Goal: Task Accomplishment & Management: Manage account settings

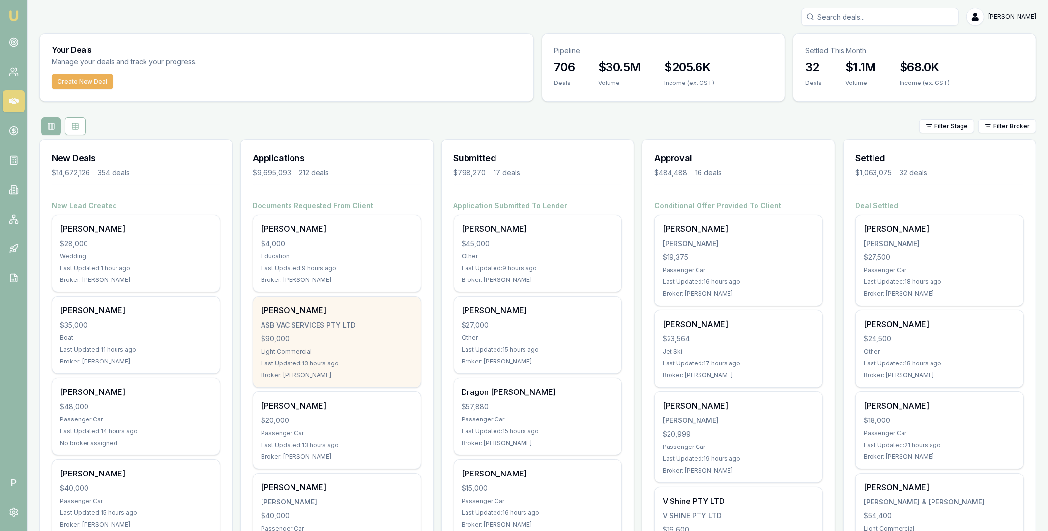
click at [369, 327] on div "ASB VAC SERVICES PTY LTD" at bounding box center [337, 325] width 152 height 10
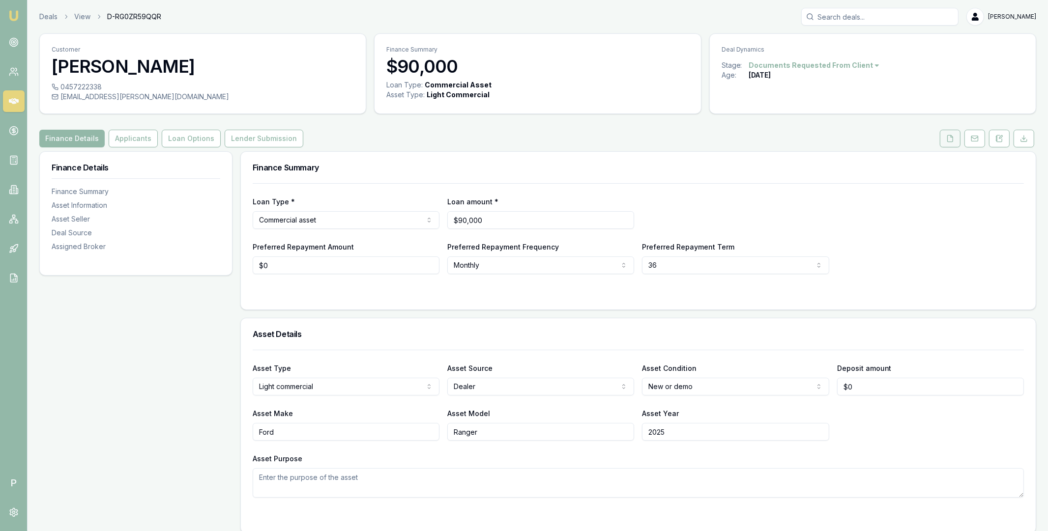
click at [942, 139] on button at bounding box center [950, 139] width 21 height 18
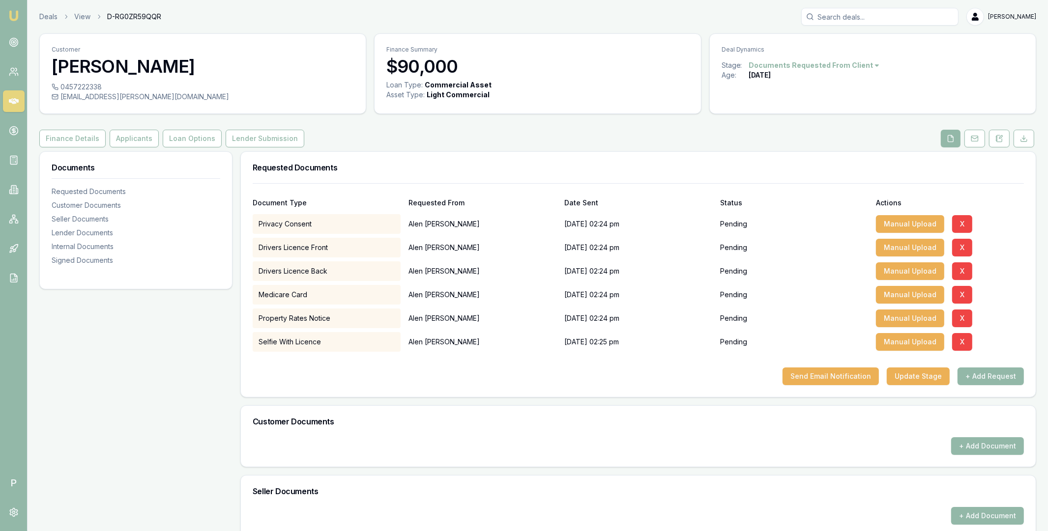
click at [21, 100] on link at bounding box center [14, 101] width 22 height 22
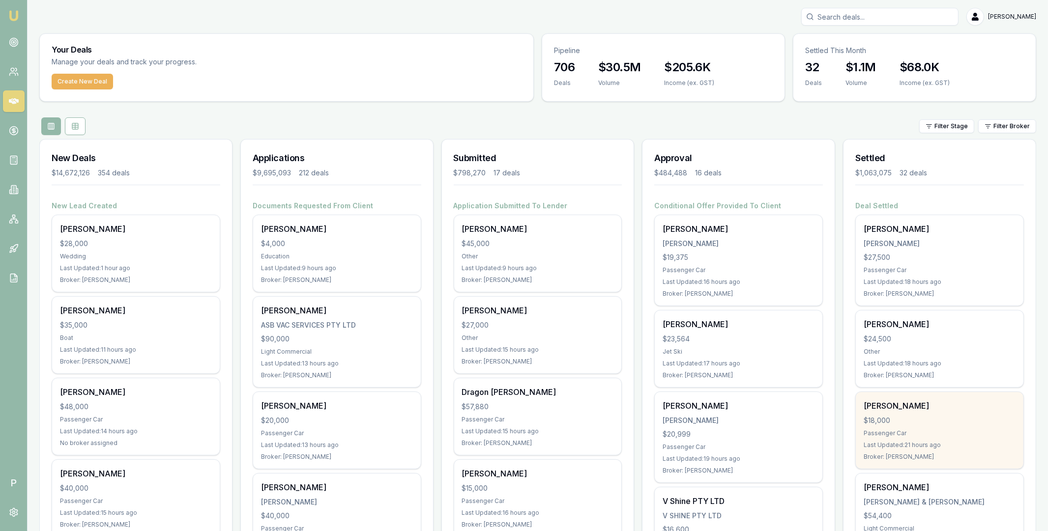
click at [939, 417] on div "$18,000" at bounding box center [940, 421] width 152 height 10
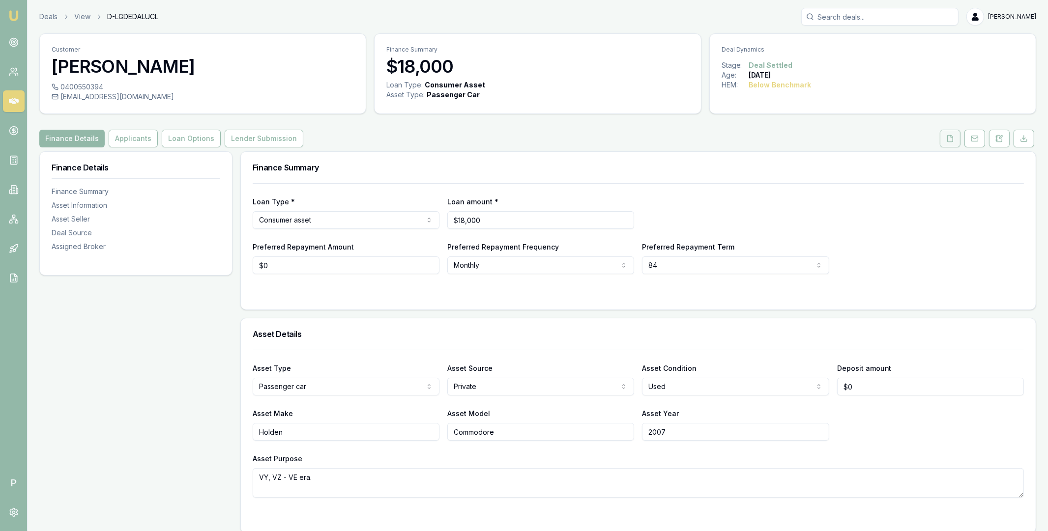
click at [943, 143] on button at bounding box center [950, 139] width 21 height 18
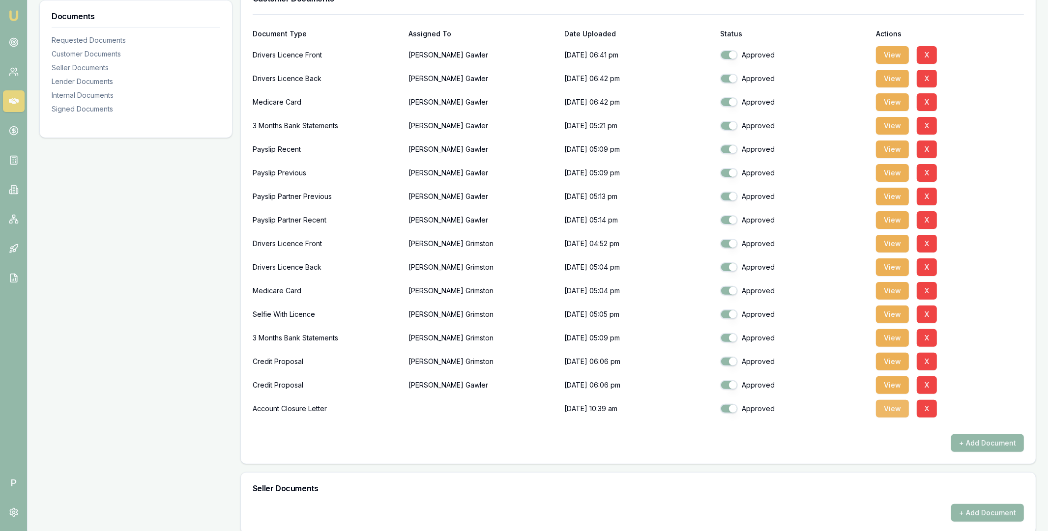
scroll to position [355, 0]
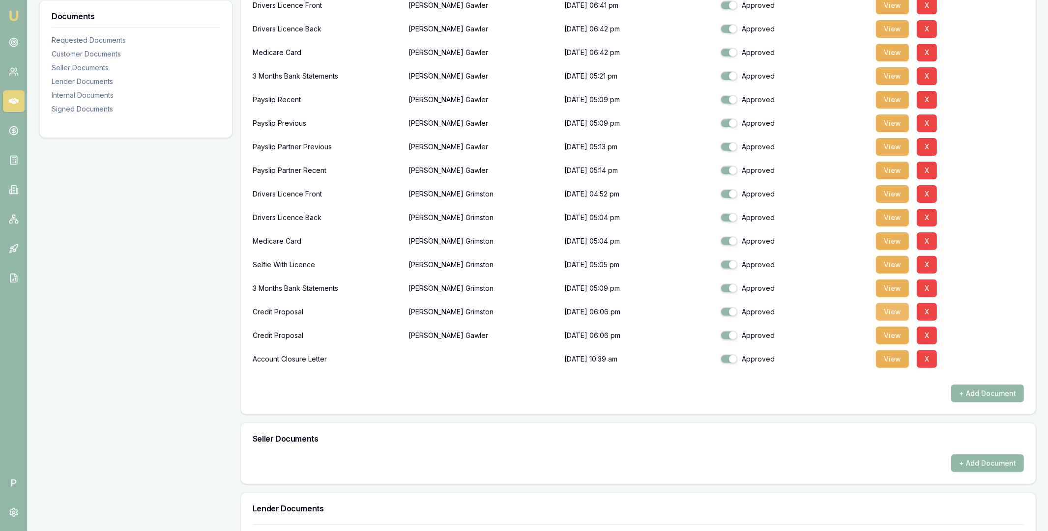
click at [890, 314] on button "View" at bounding box center [892, 312] width 33 height 18
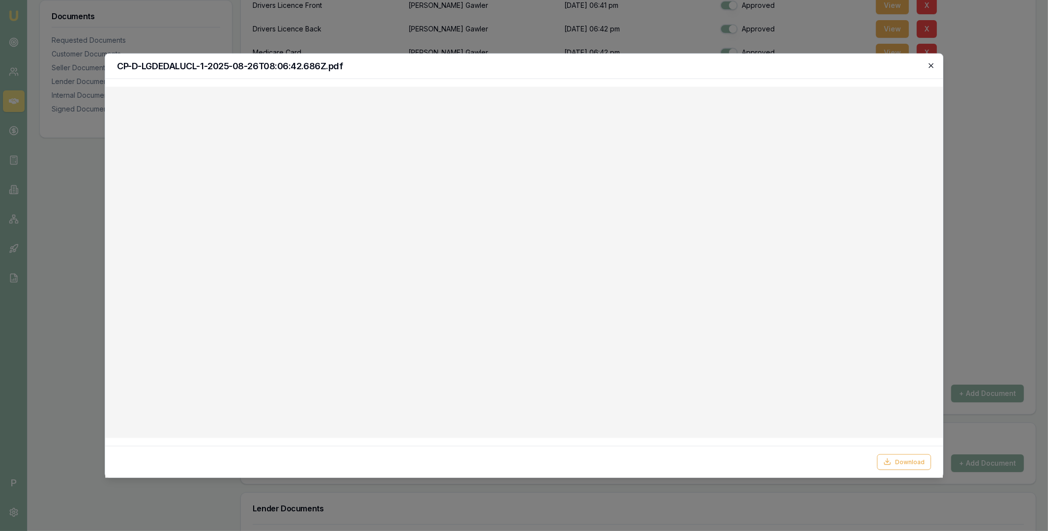
click at [928, 64] on icon "button" at bounding box center [931, 65] width 8 height 8
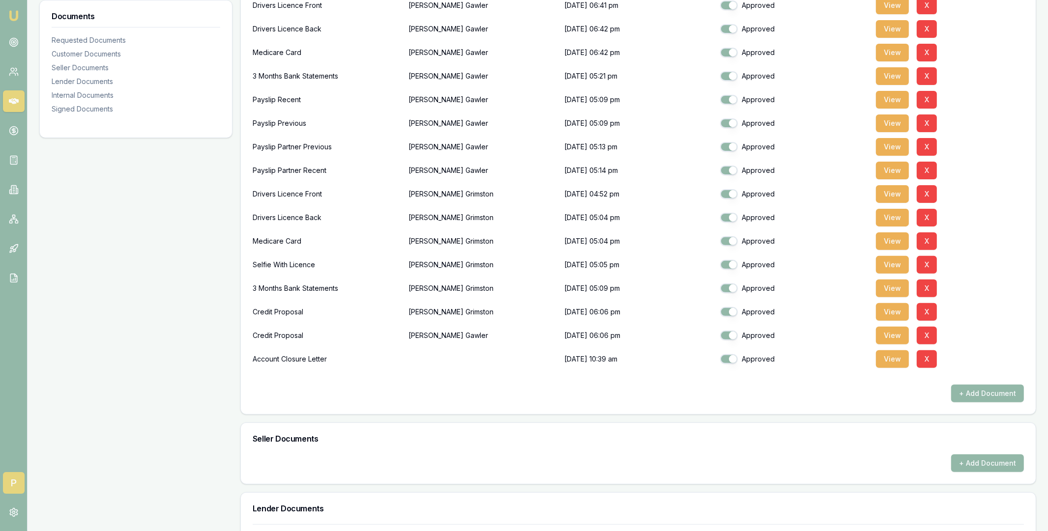
click at [15, 489] on span "P" at bounding box center [14, 483] width 22 height 22
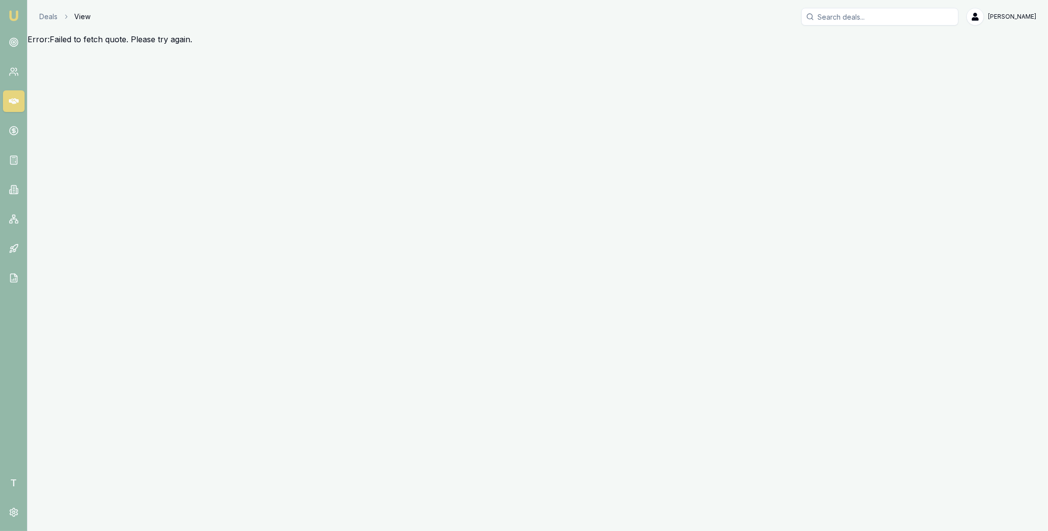
click at [15, 94] on link at bounding box center [14, 101] width 22 height 22
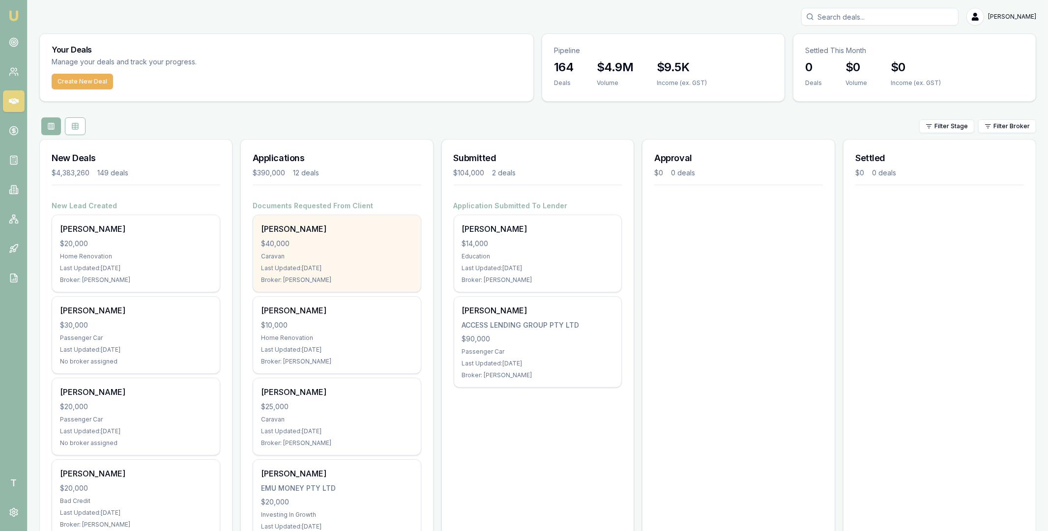
click at [318, 226] on div "[PERSON_NAME]" at bounding box center [337, 229] width 152 height 12
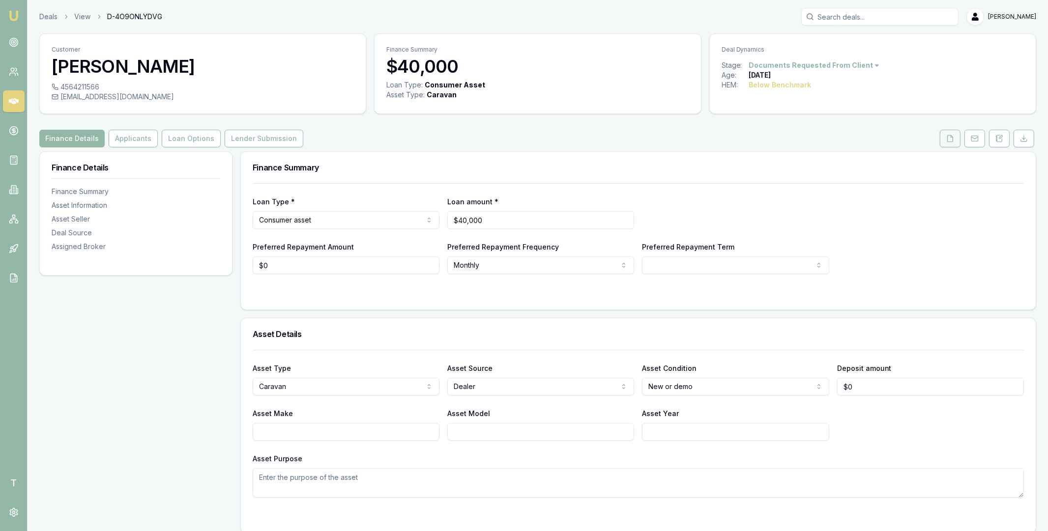
click at [956, 138] on button at bounding box center [950, 139] width 21 height 18
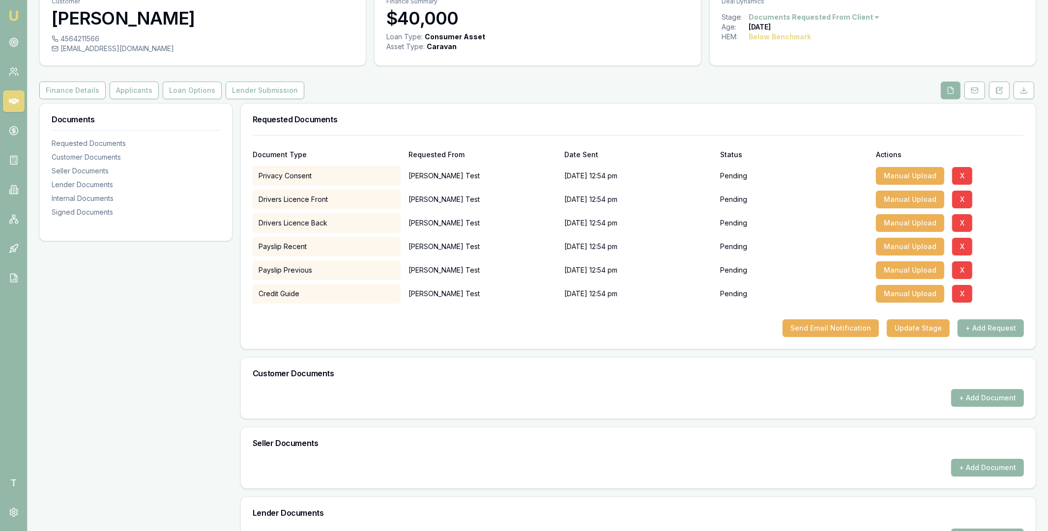
scroll to position [153, 0]
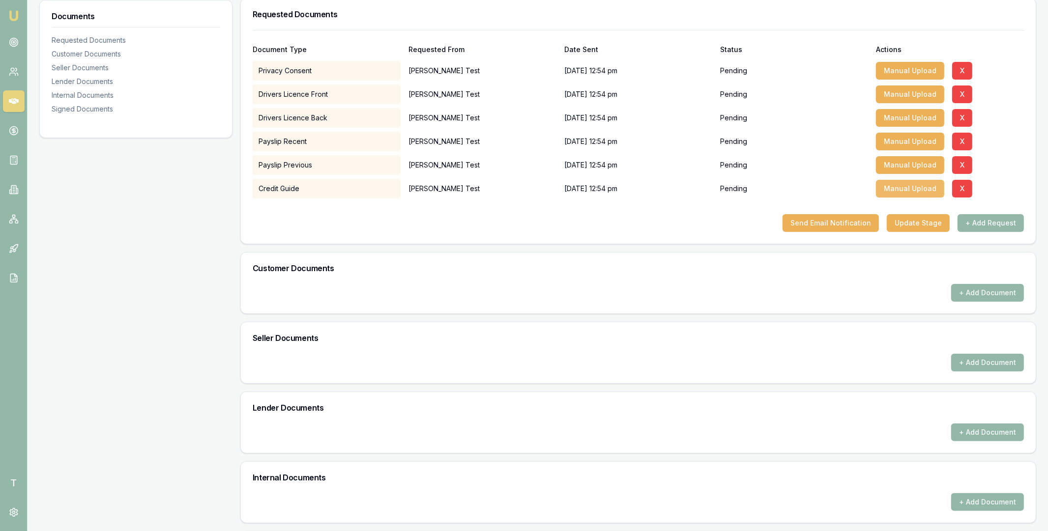
click at [904, 188] on button "Manual Upload" at bounding box center [910, 189] width 68 height 18
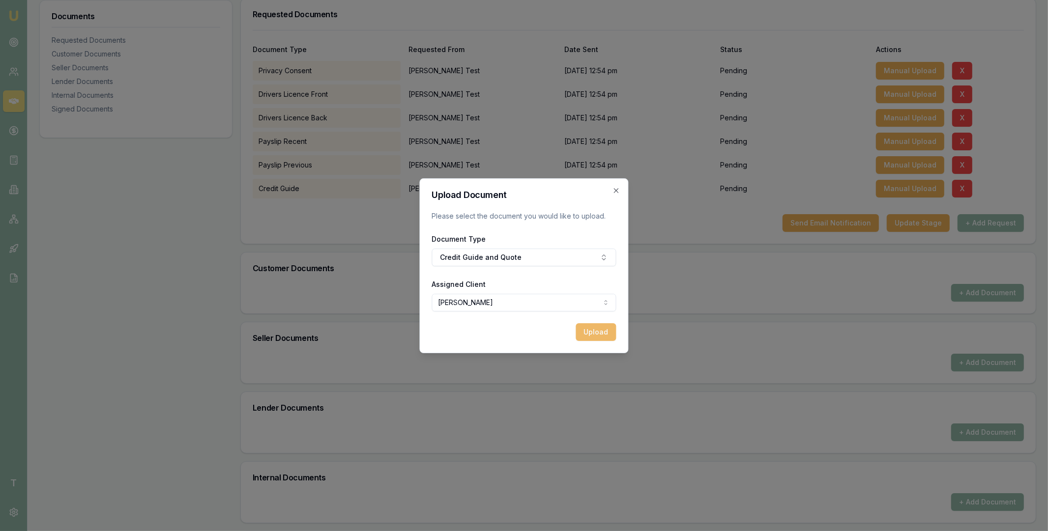
click at [592, 330] on button "Upload" at bounding box center [596, 332] width 40 height 18
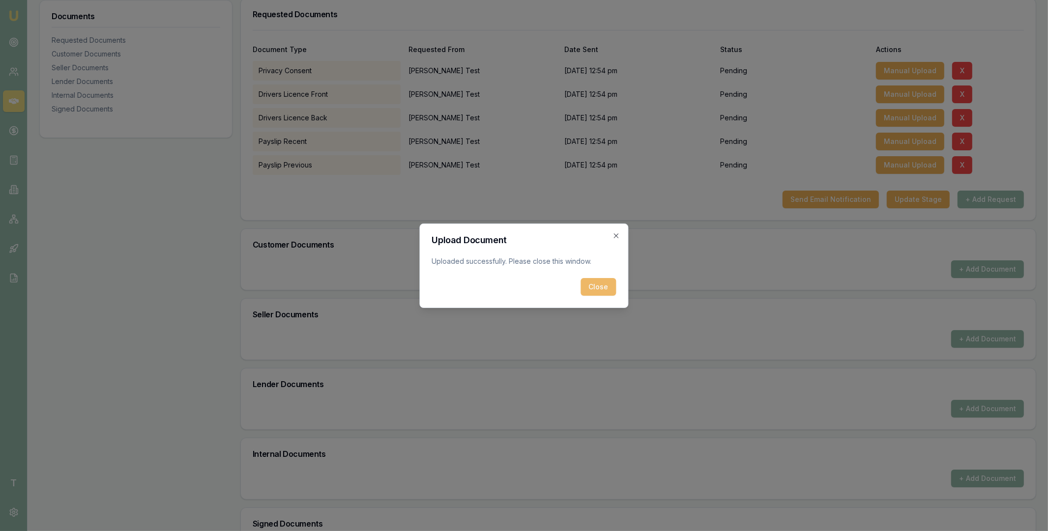
click at [590, 285] on button "Close" at bounding box center [598, 287] width 35 height 18
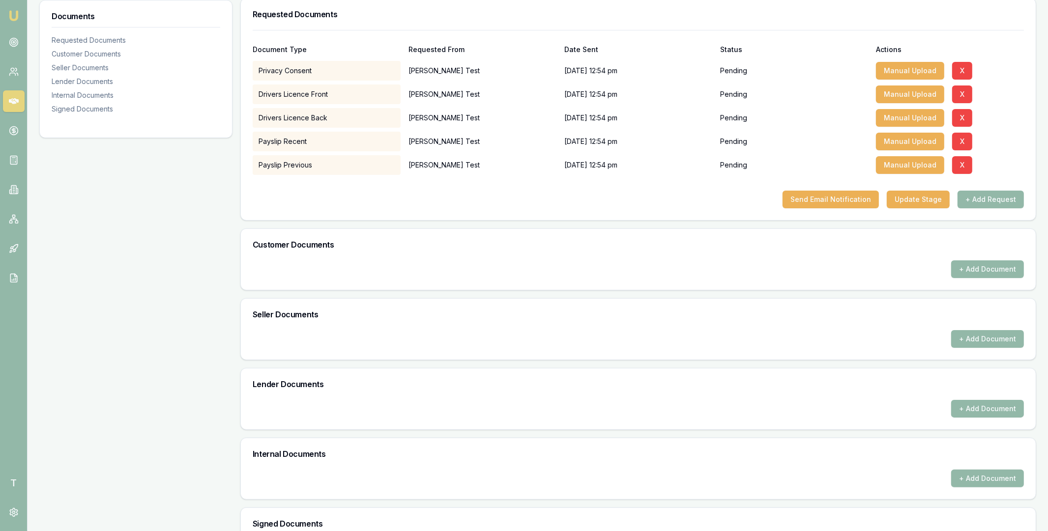
scroll to position [266, 0]
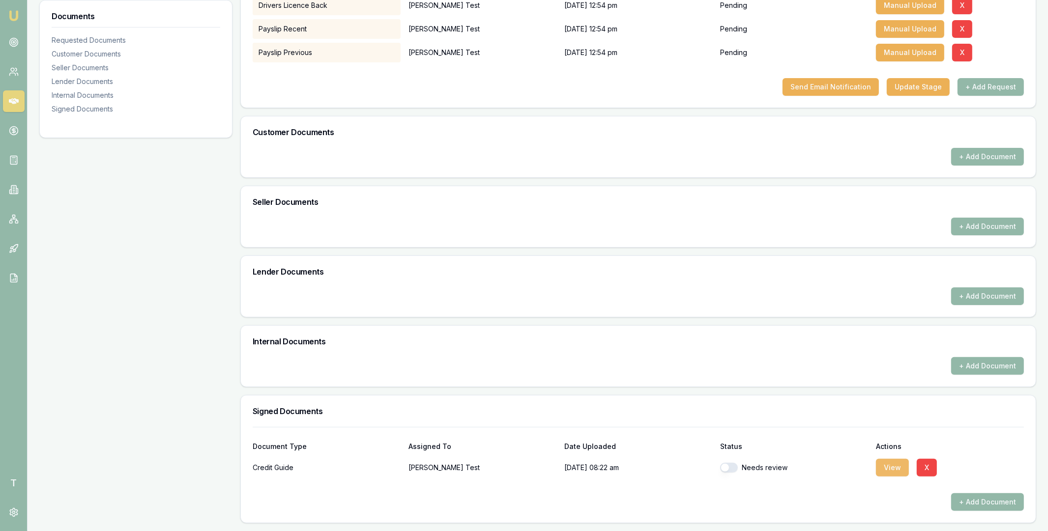
click at [889, 469] on button "View" at bounding box center [892, 468] width 33 height 18
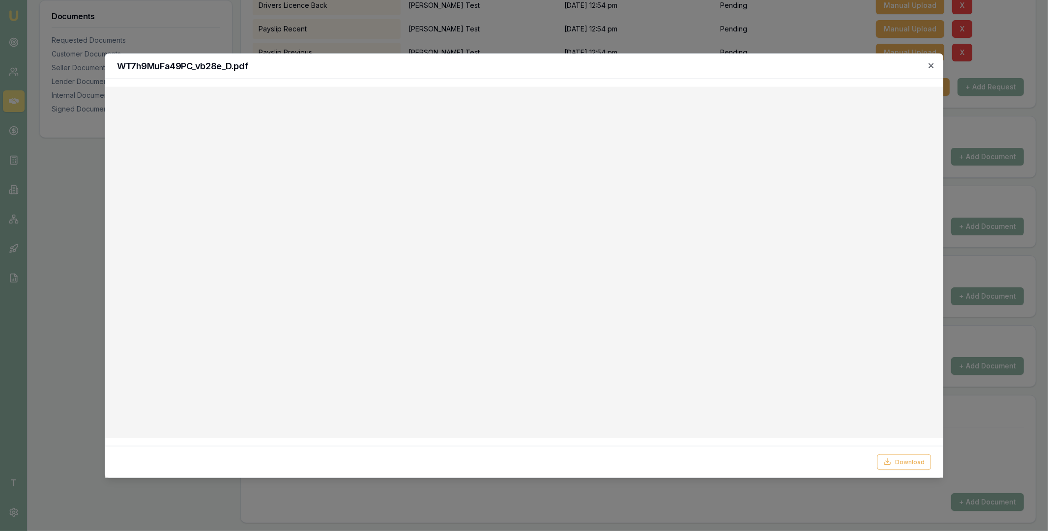
click at [929, 66] on icon "button" at bounding box center [931, 65] width 8 height 8
